Goal: Task Accomplishment & Management: Use online tool/utility

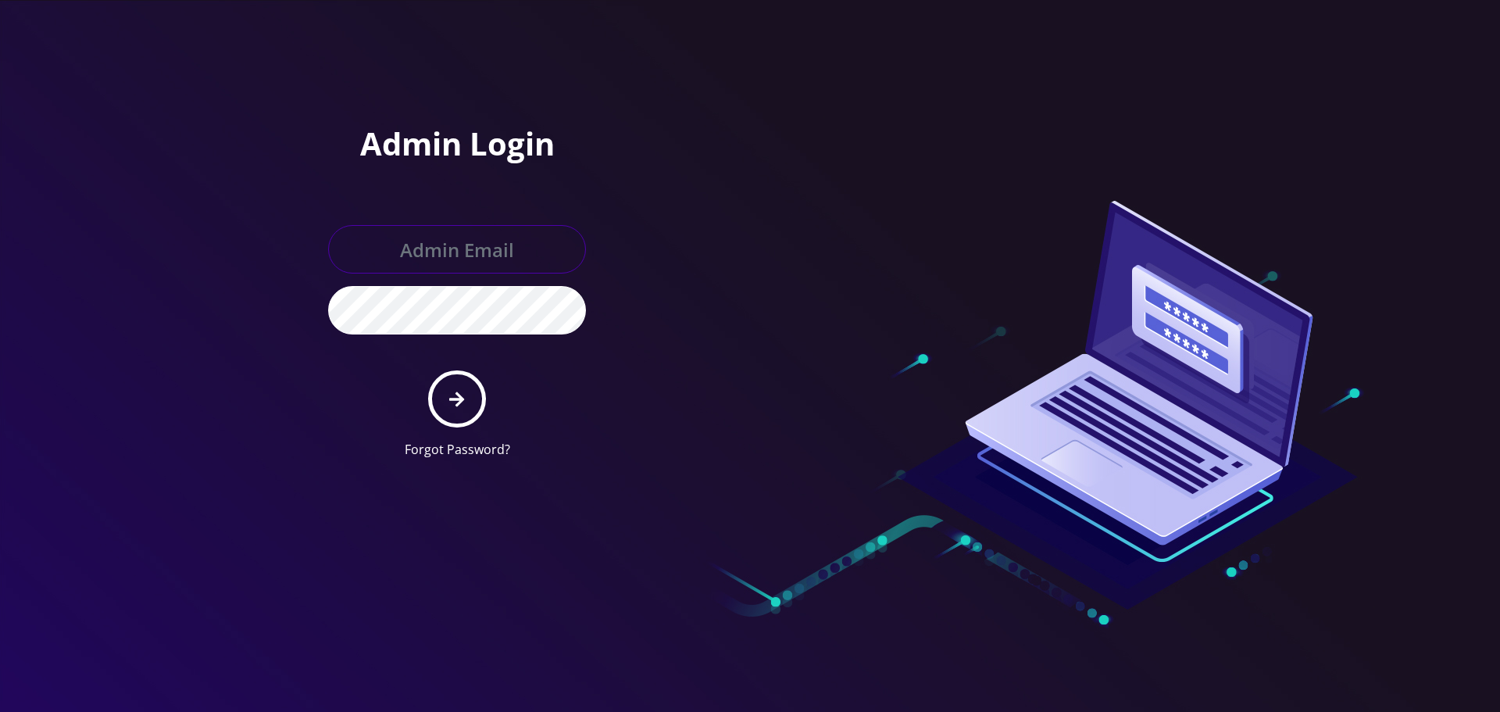
type input "allchoiceconnect@britewireless.com"
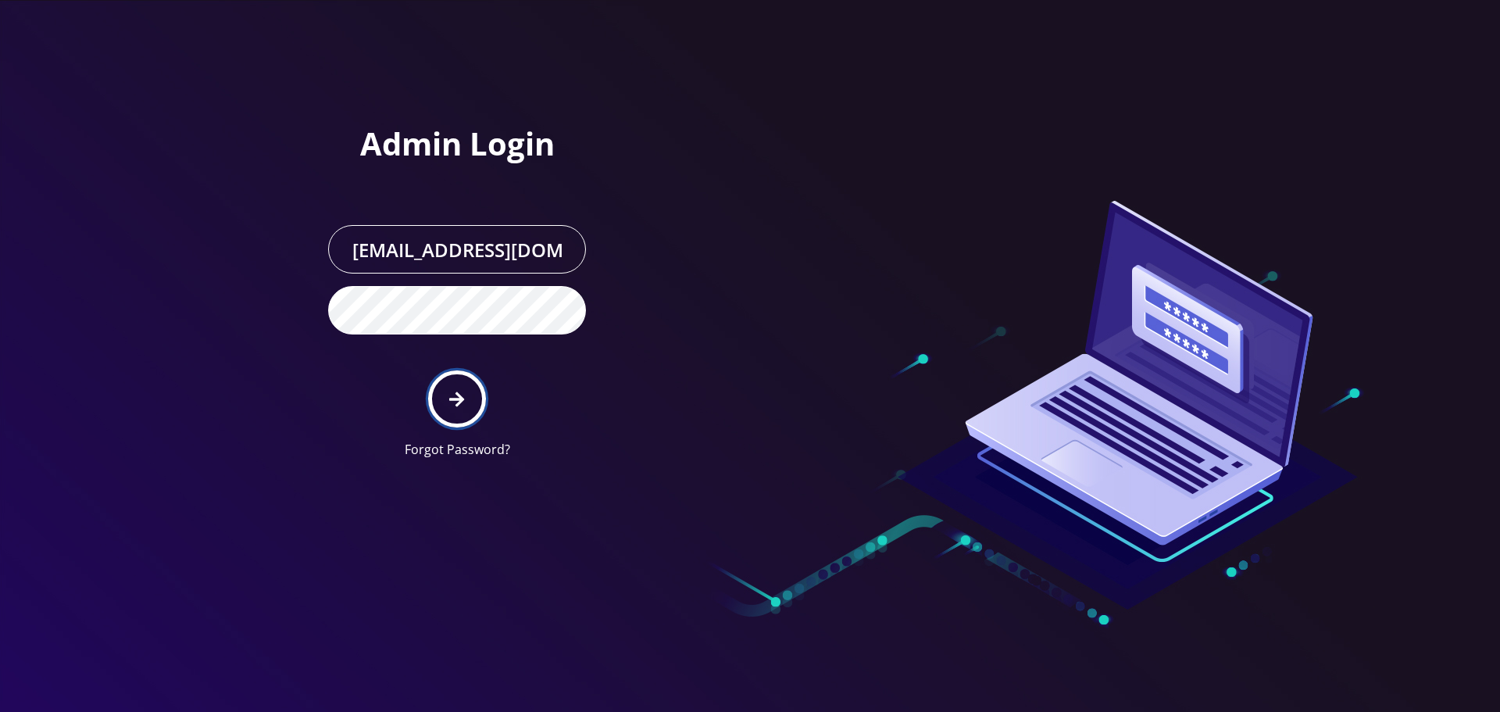
click at [461, 398] on icon "submit" at bounding box center [456, 398] width 15 height 15
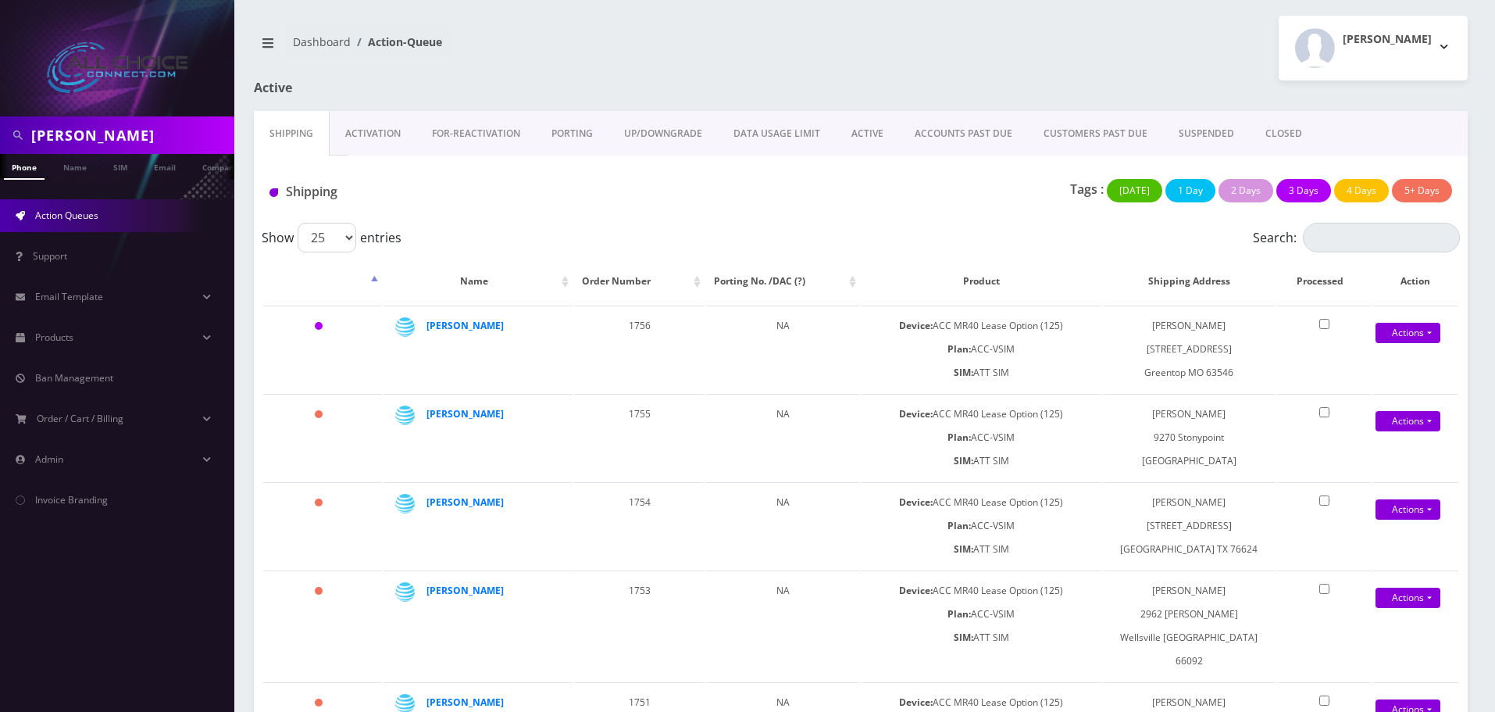
click at [66, 140] on input "[PERSON_NAME]" at bounding box center [130, 135] width 199 height 30
paste input "[PHONE_NUMBER]"
click at [63, 135] on input "[PHONE_NUMBER]" at bounding box center [130, 135] width 199 height 30
click at [88, 134] on input "660619-8862" at bounding box center [130, 135] width 199 height 30
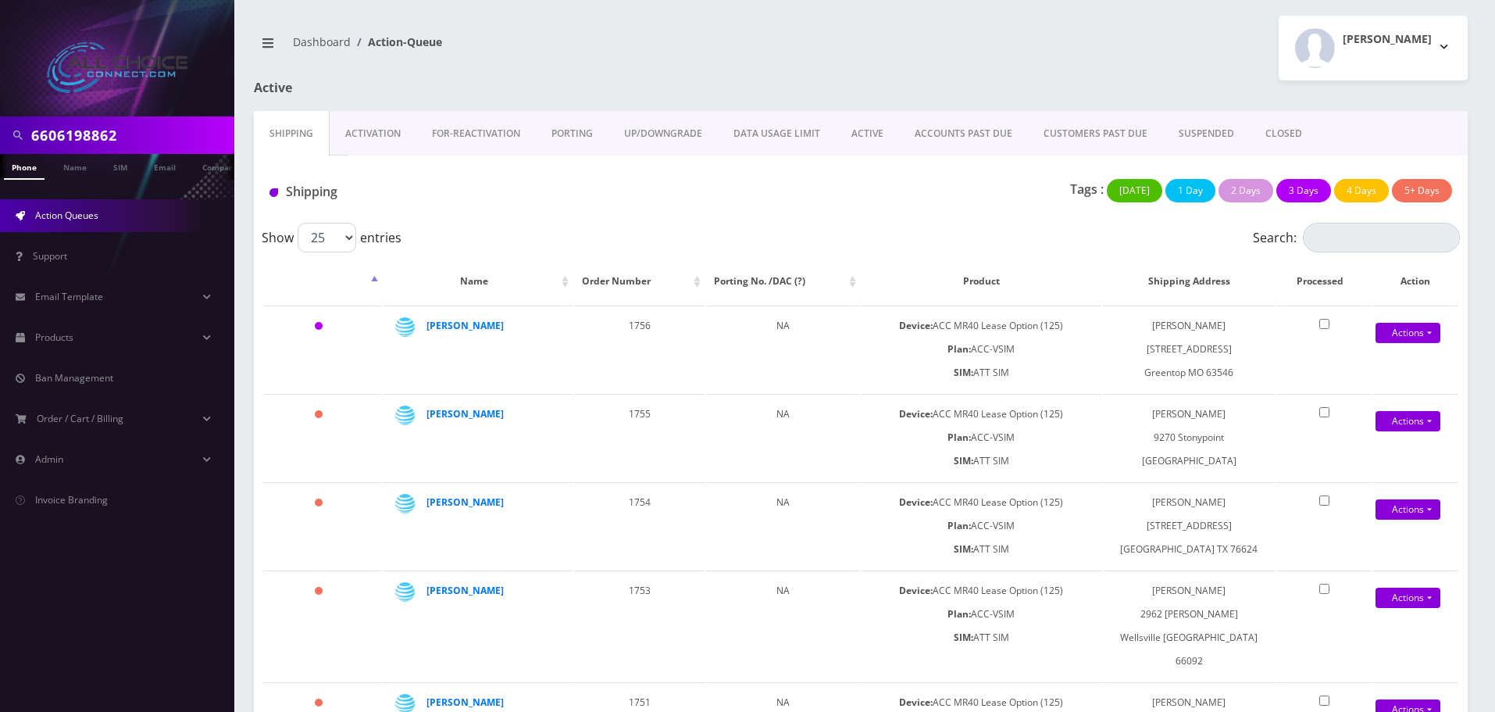
type input "6606198862"
click at [29, 177] on link "Phone" at bounding box center [24, 167] width 41 height 26
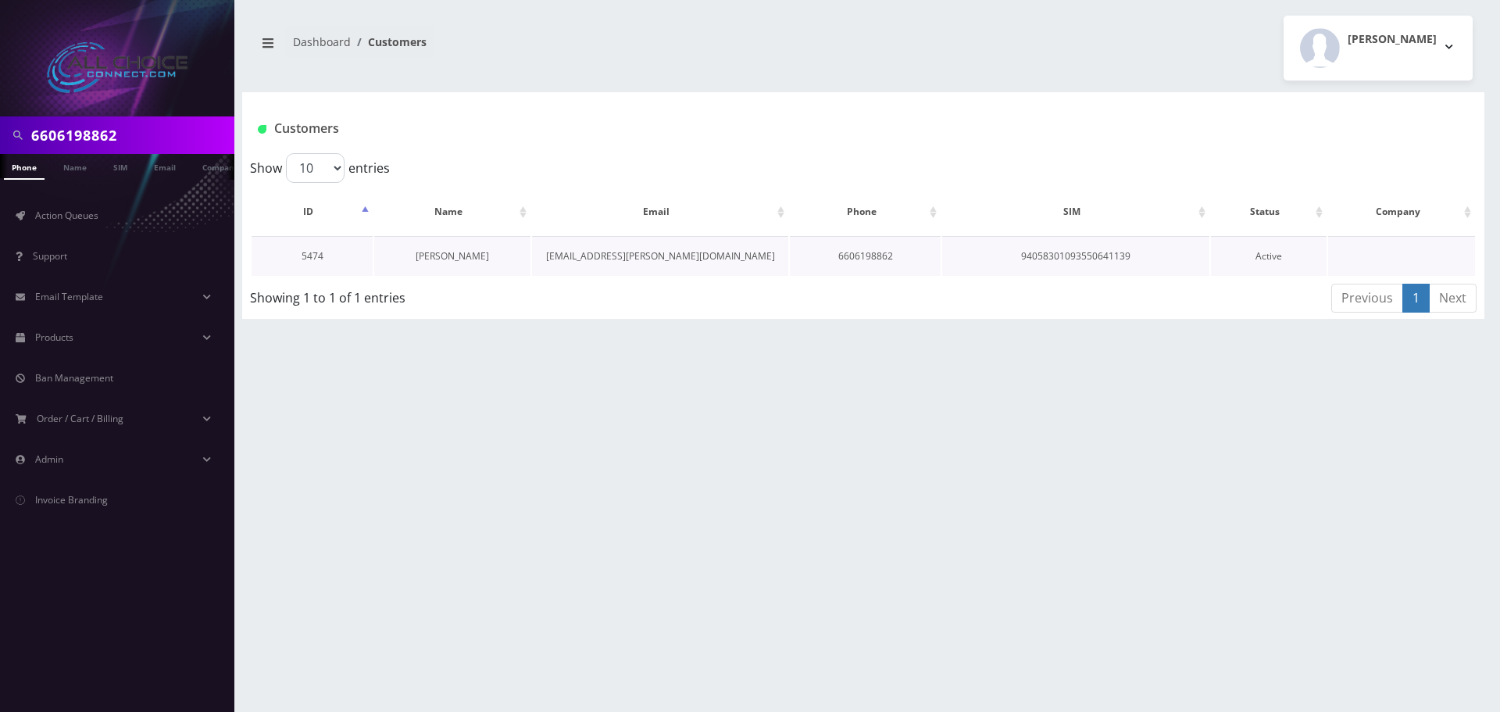
click at [458, 262] on link "Caleb Toliver" at bounding box center [452, 255] width 73 height 13
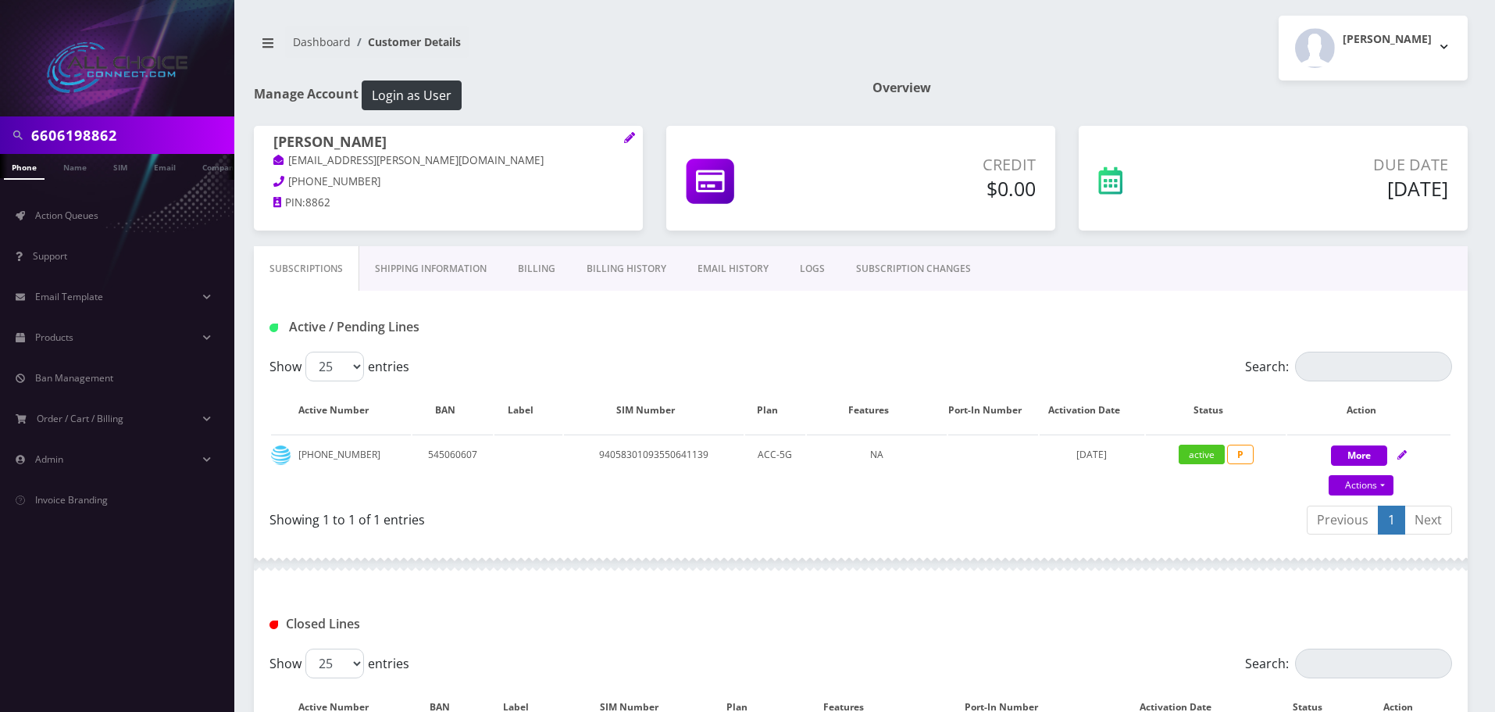
click at [619, 260] on link "Billing History" at bounding box center [626, 268] width 111 height 45
